Goal: Navigation & Orientation: Find specific page/section

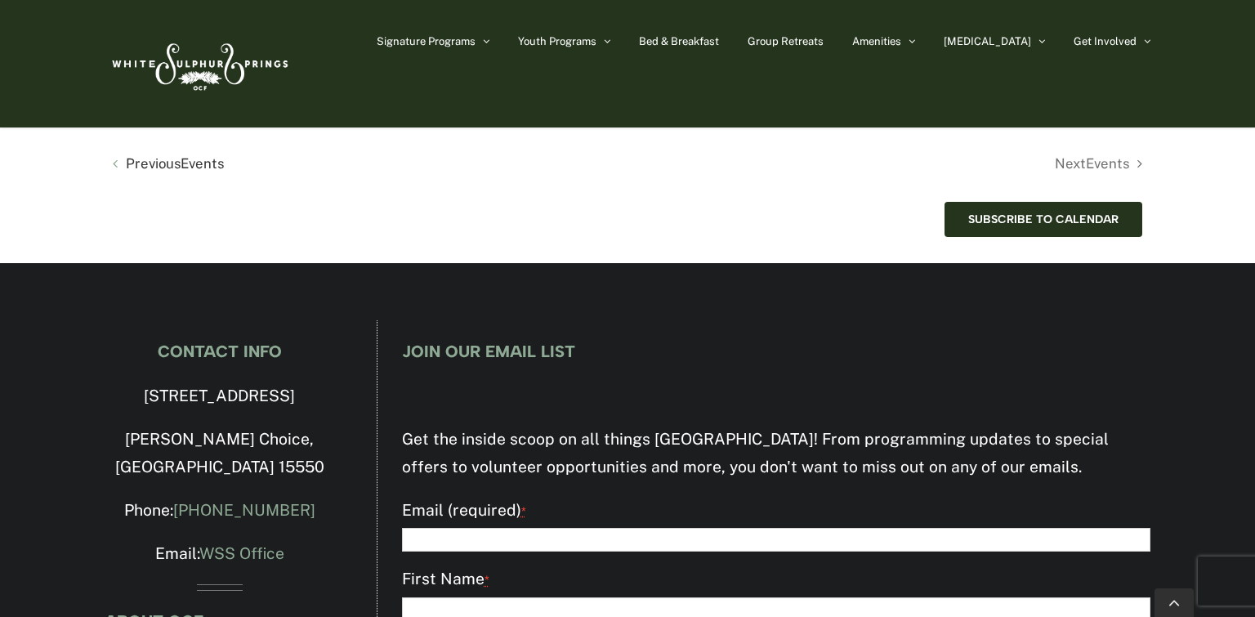
scroll to position [3648, 0]
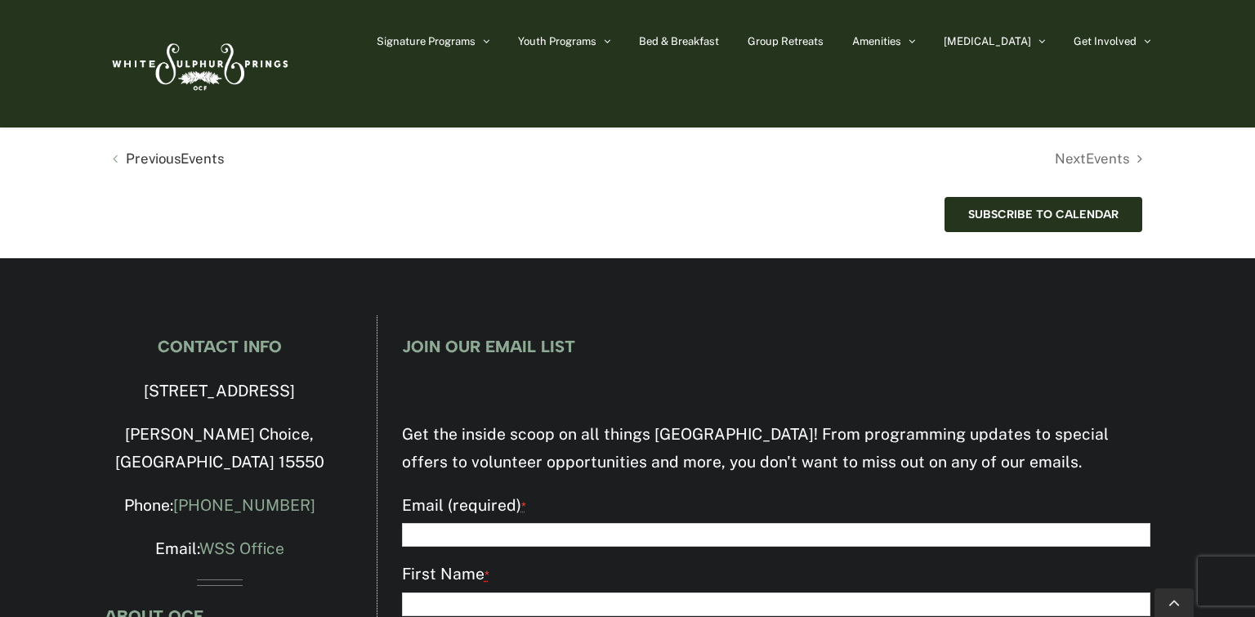
click at [1104, 171] on li "Next Events" at bounding box center [885, 159] width 515 height 24
click at [1086, 171] on li "Next Events" at bounding box center [885, 159] width 515 height 24
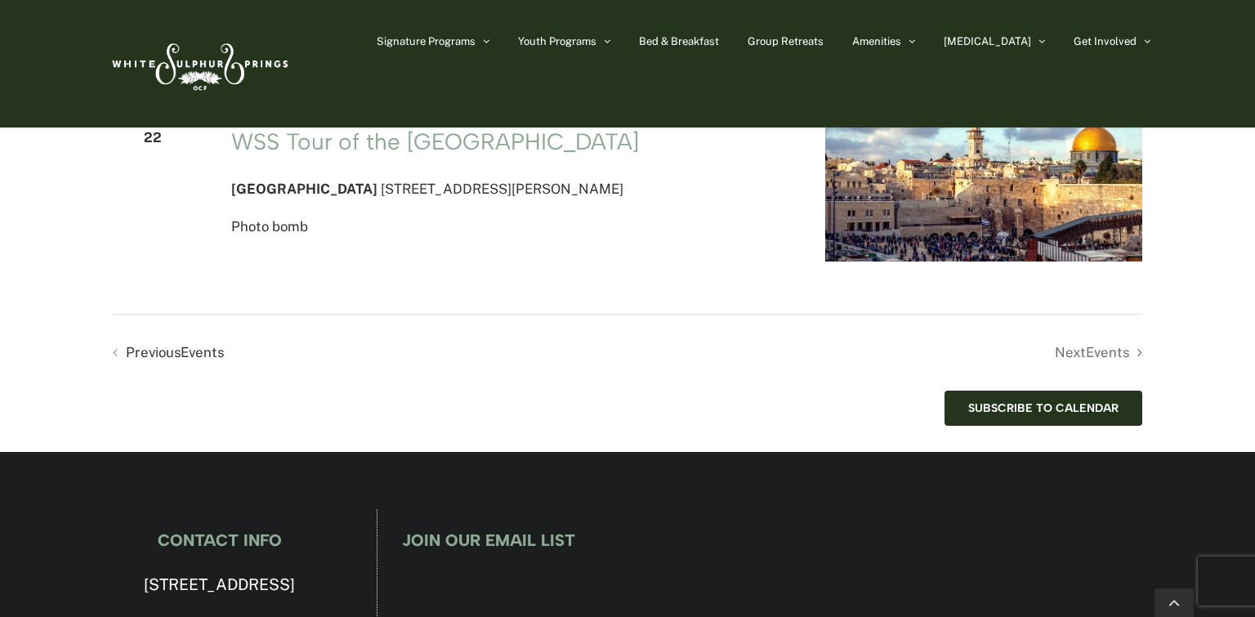
scroll to position [3355, 0]
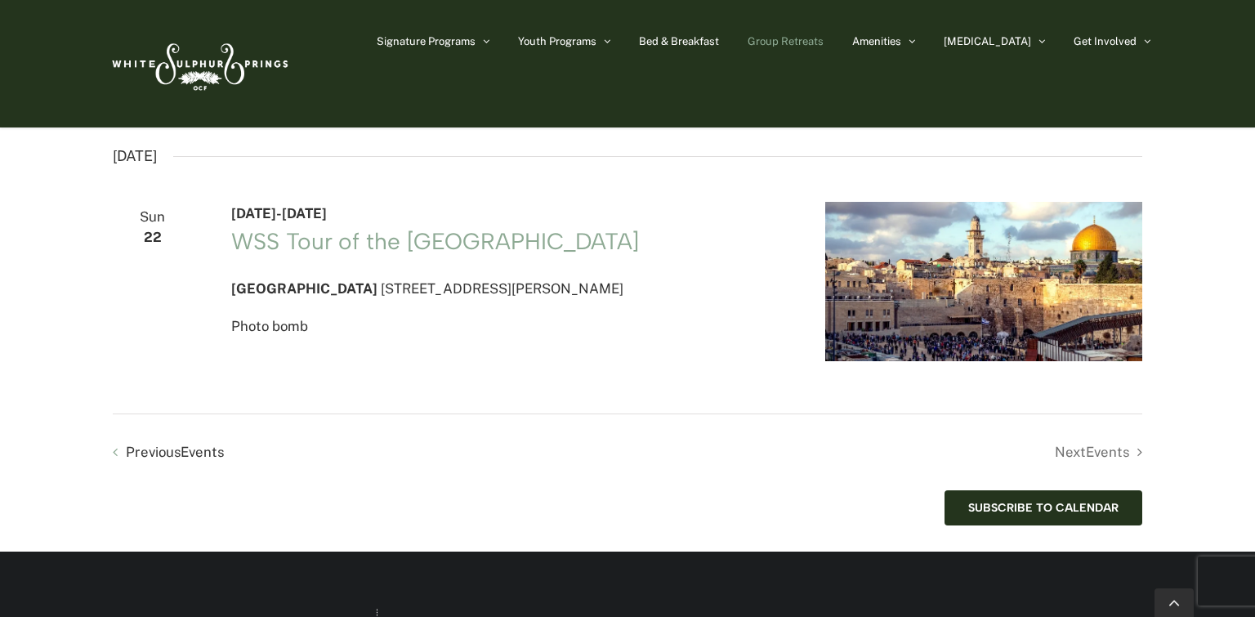
click at [824, 37] on span "Group Retreats" at bounding box center [786, 41] width 76 height 11
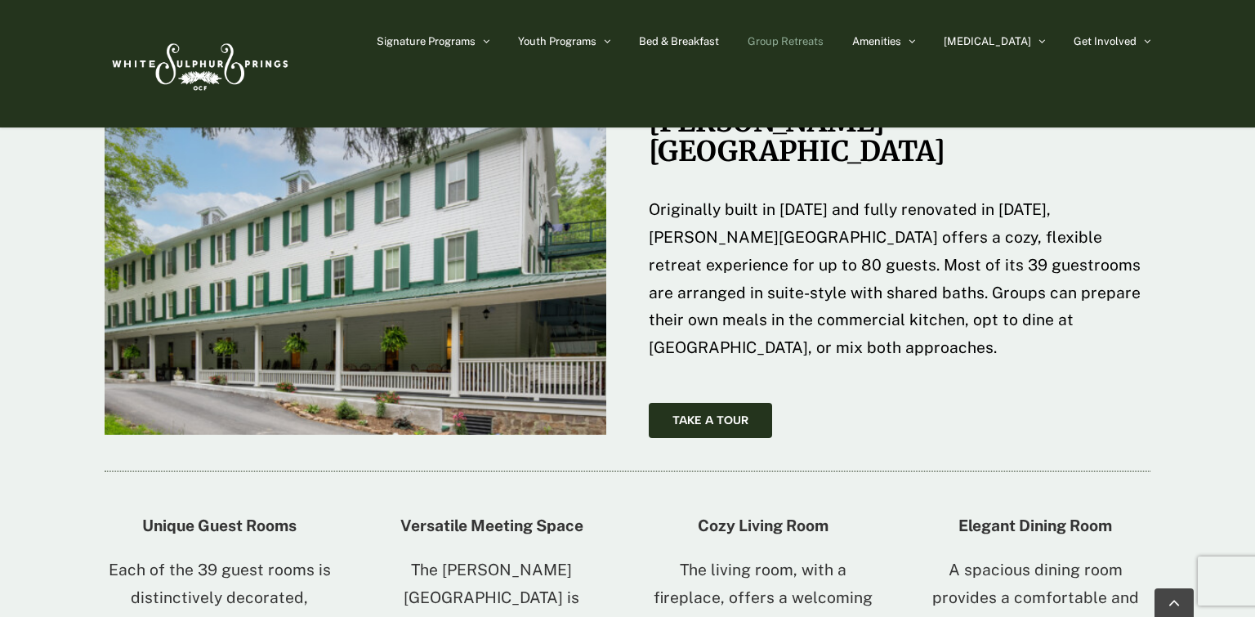
scroll to position [2596, 0]
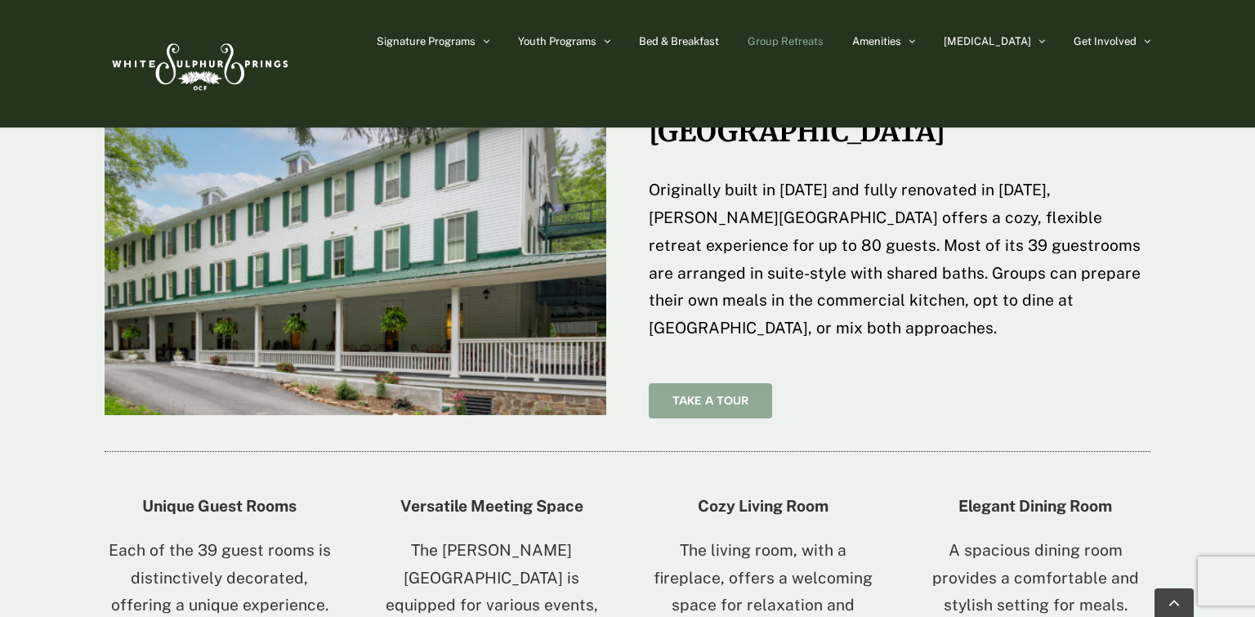
click at [685, 394] on span "Take A Tour" at bounding box center [711, 401] width 76 height 14
